Goal: Information Seeking & Learning: Find specific fact

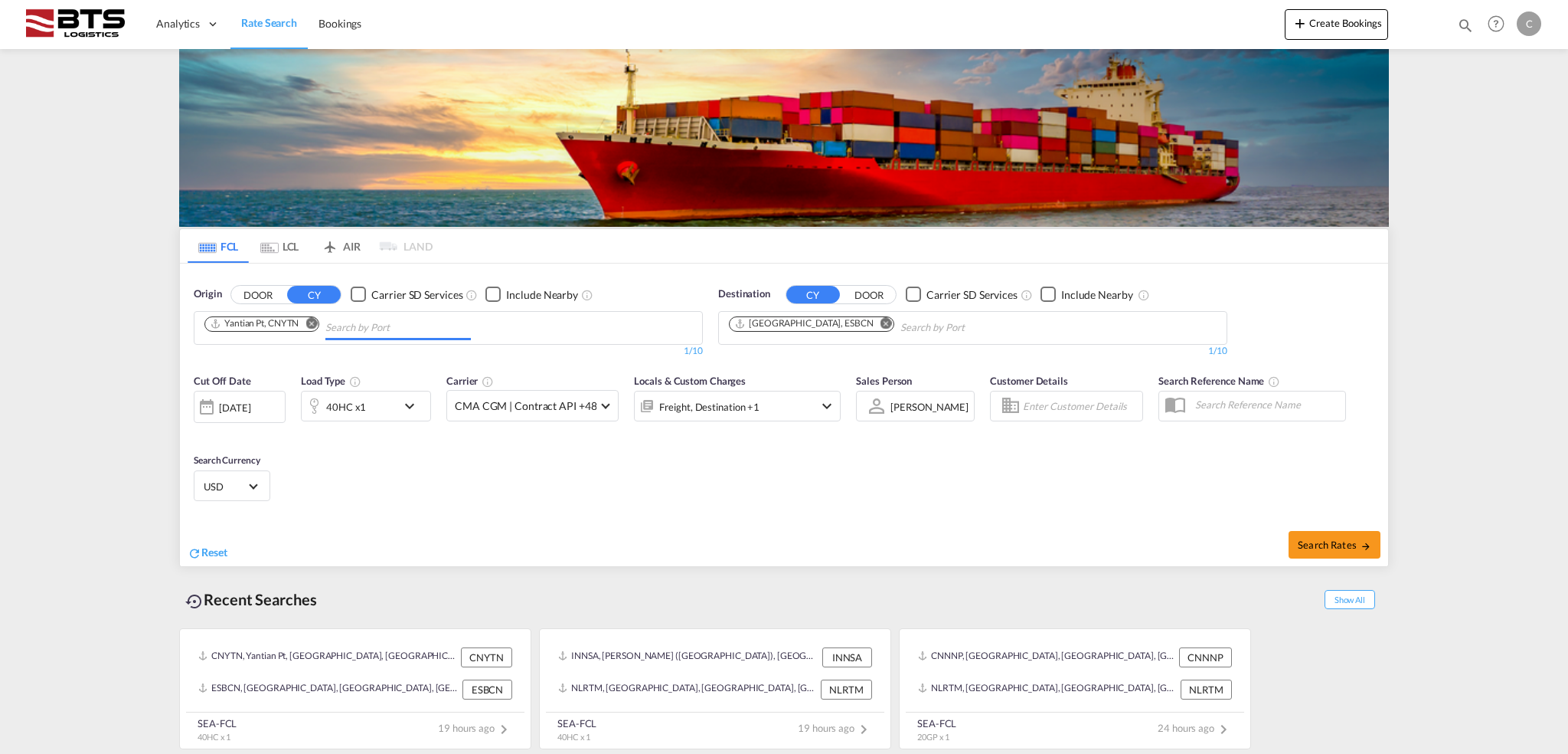
click at [352, 328] on input "Chips input." at bounding box center [398, 328] width 146 height 25
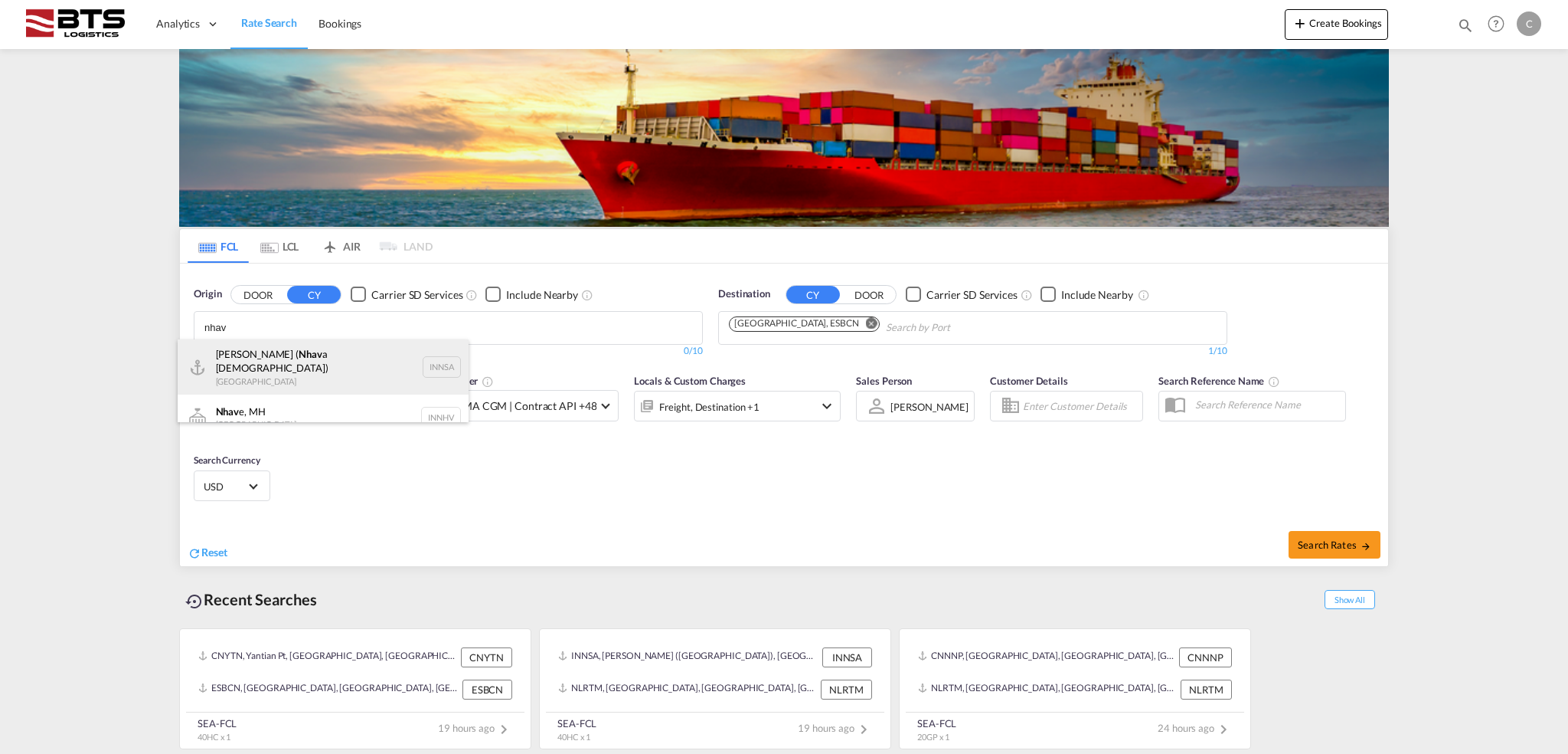
type input "nhav"
click at [311, 367] on div "[PERSON_NAME] ( Nhav a Sheva) [GEOGRAPHIC_DATA] INNSA" at bounding box center [323, 367] width 291 height 56
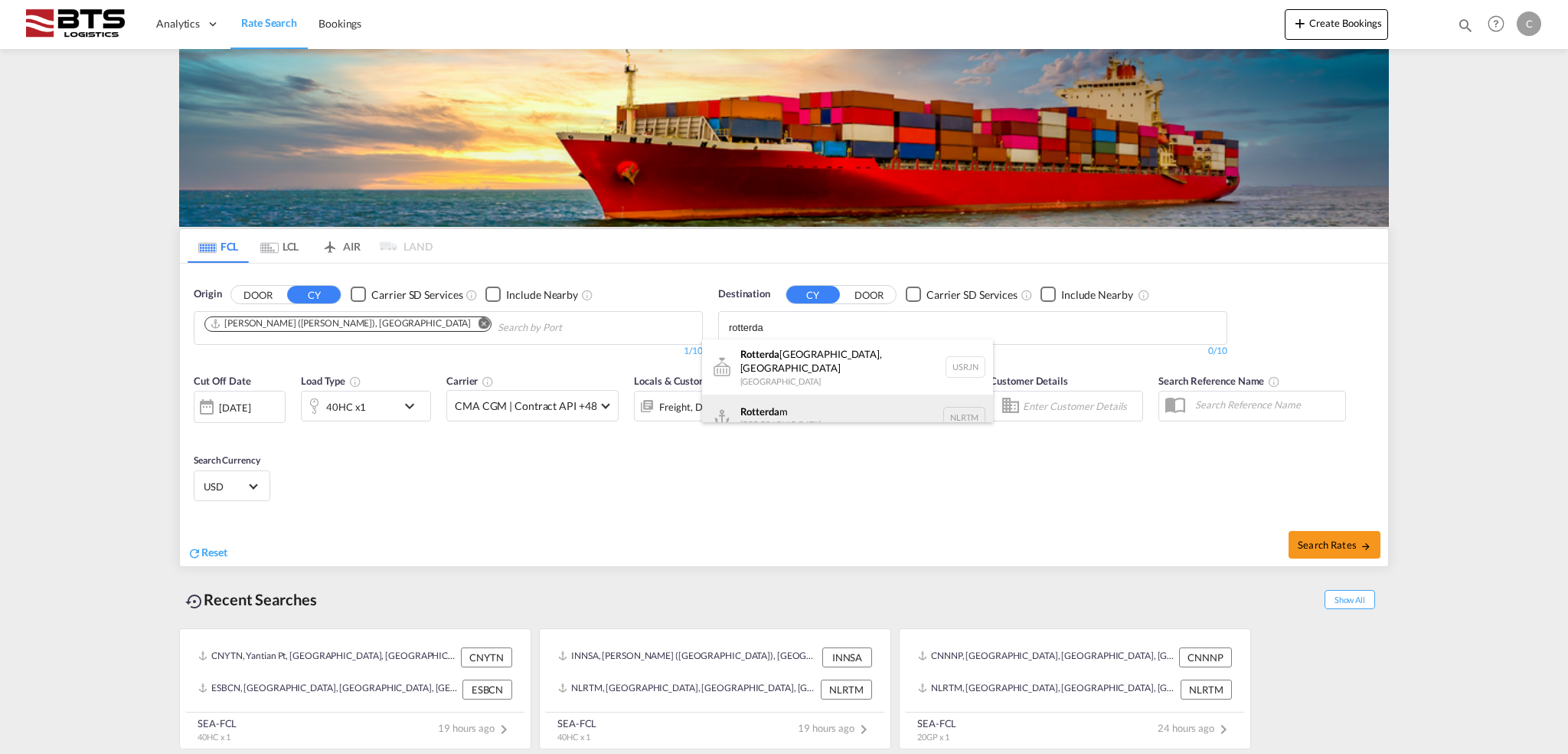
type input "rotterda"
click at [809, 408] on div "Rotterda m [GEOGRAPHIC_DATA] NLRTM" at bounding box center [848, 418] width 291 height 46
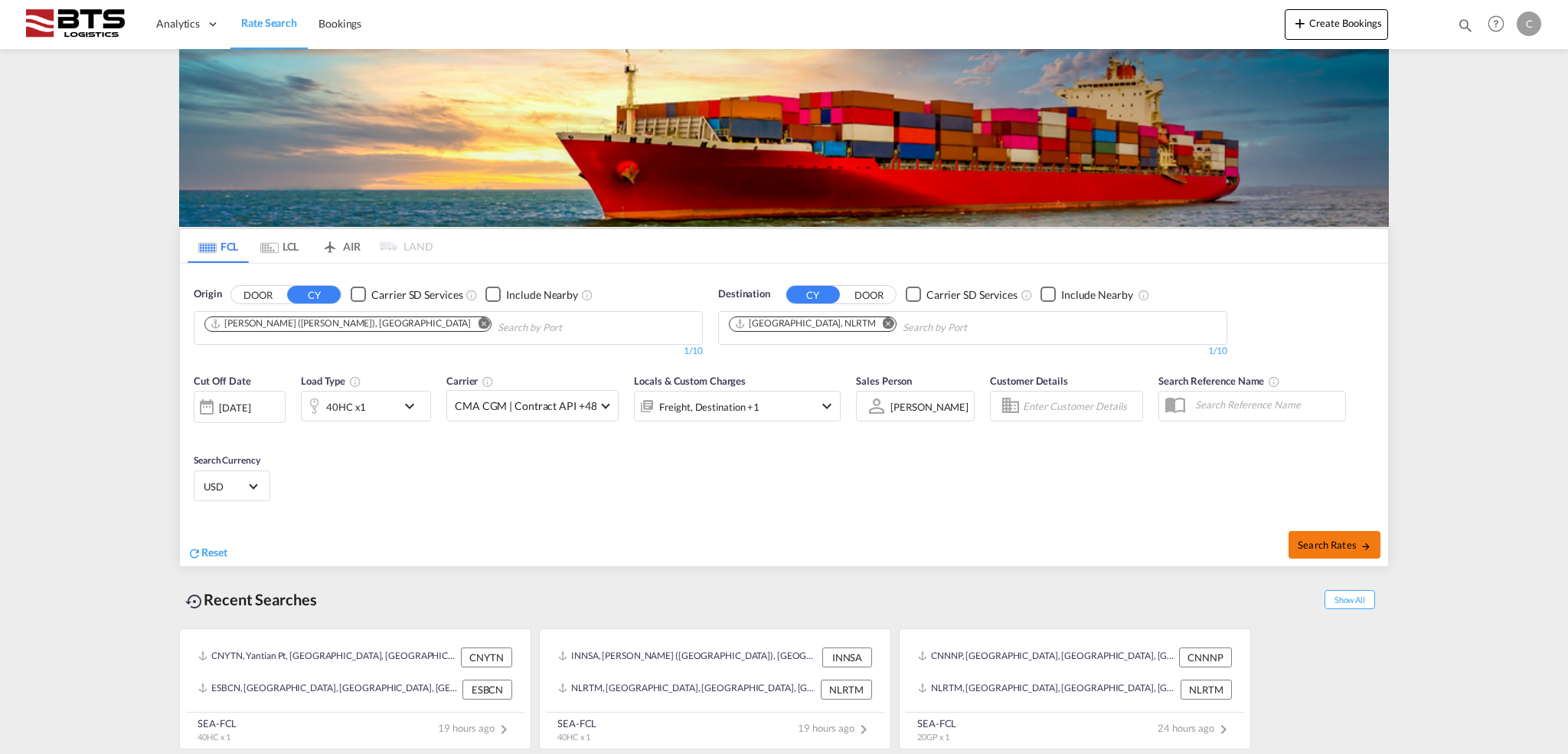
click at [1343, 541] on span "Search Rates" at bounding box center [1334, 544] width 74 height 12
type input "INNSA to NLRTM / [DATE]"
